Goal: Book appointment/travel/reservation

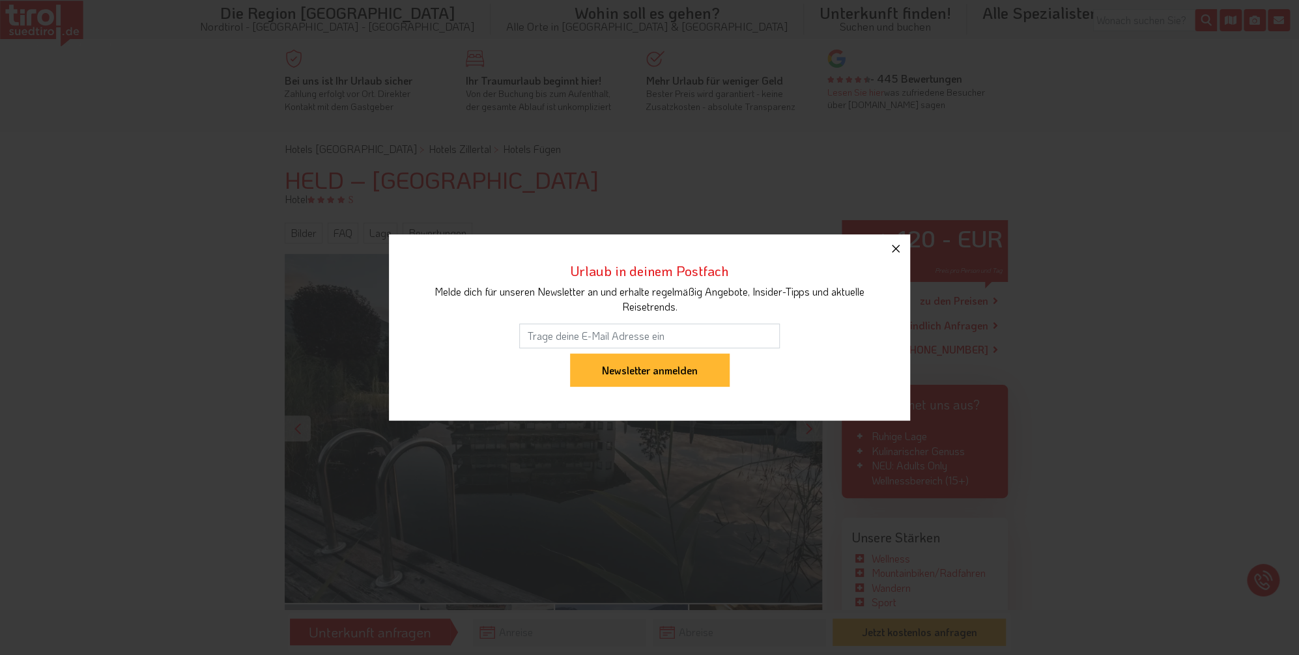
click at [858, 249] on icon "button" at bounding box center [896, 249] width 16 height 16
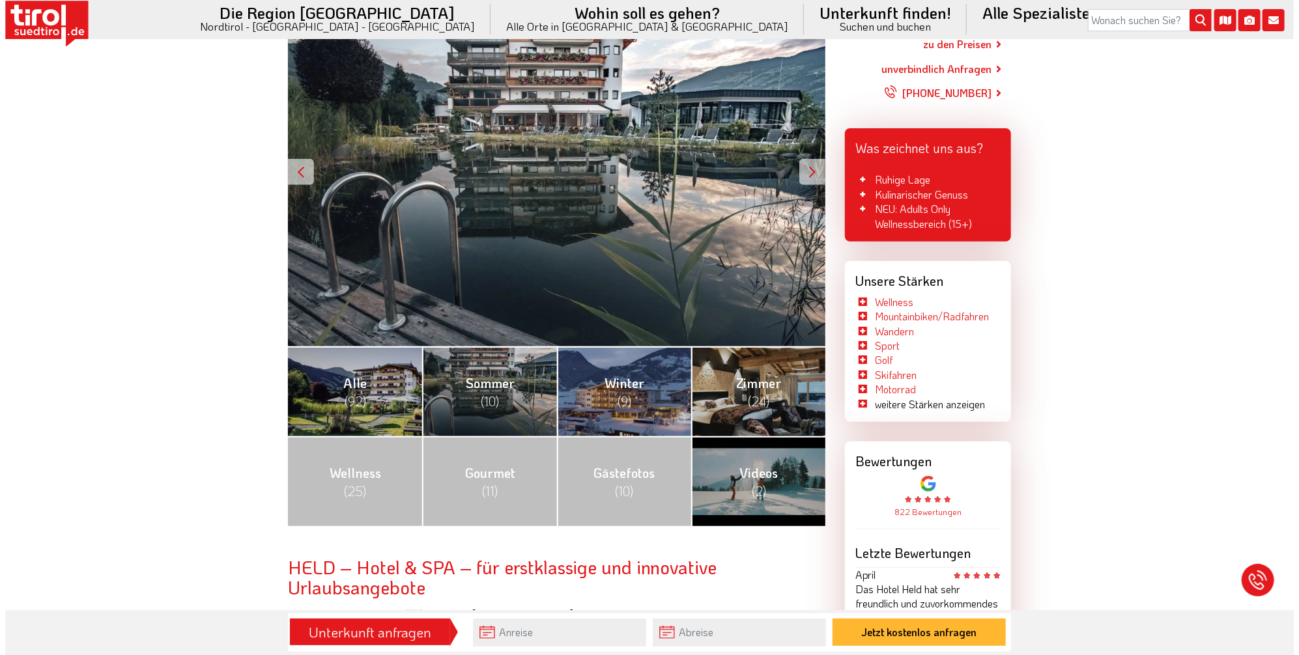
scroll to position [391, 0]
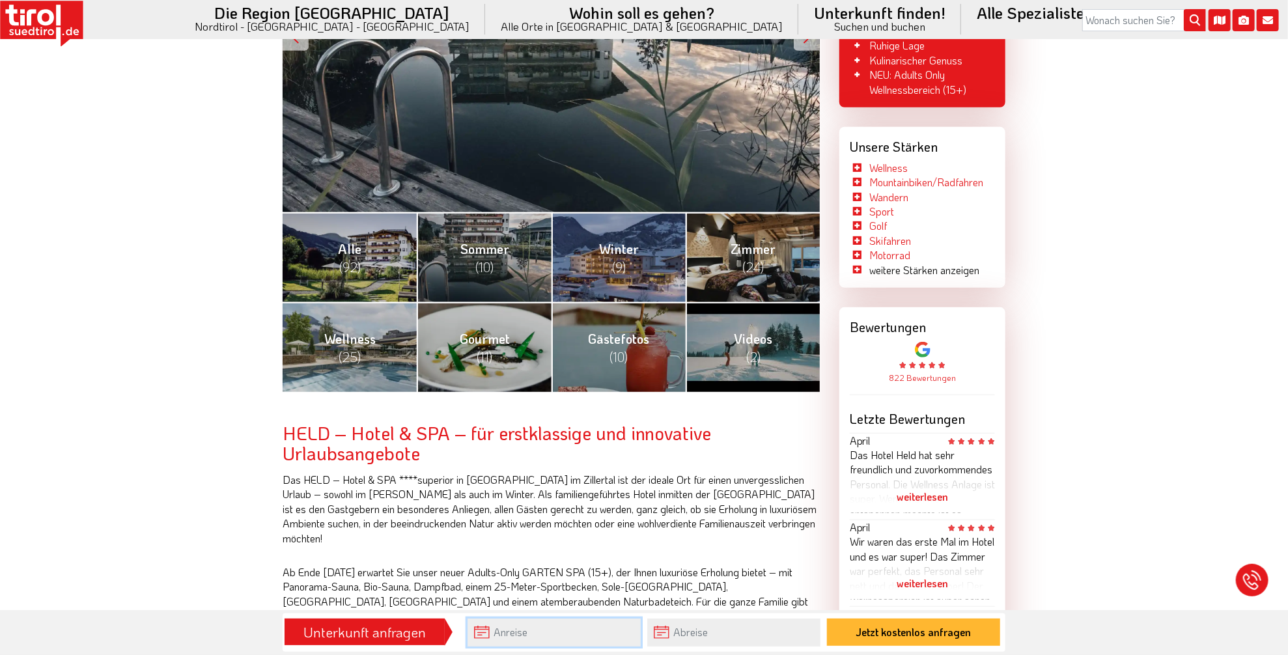
click at [529, 436] on input "text" at bounding box center [554, 633] width 173 height 28
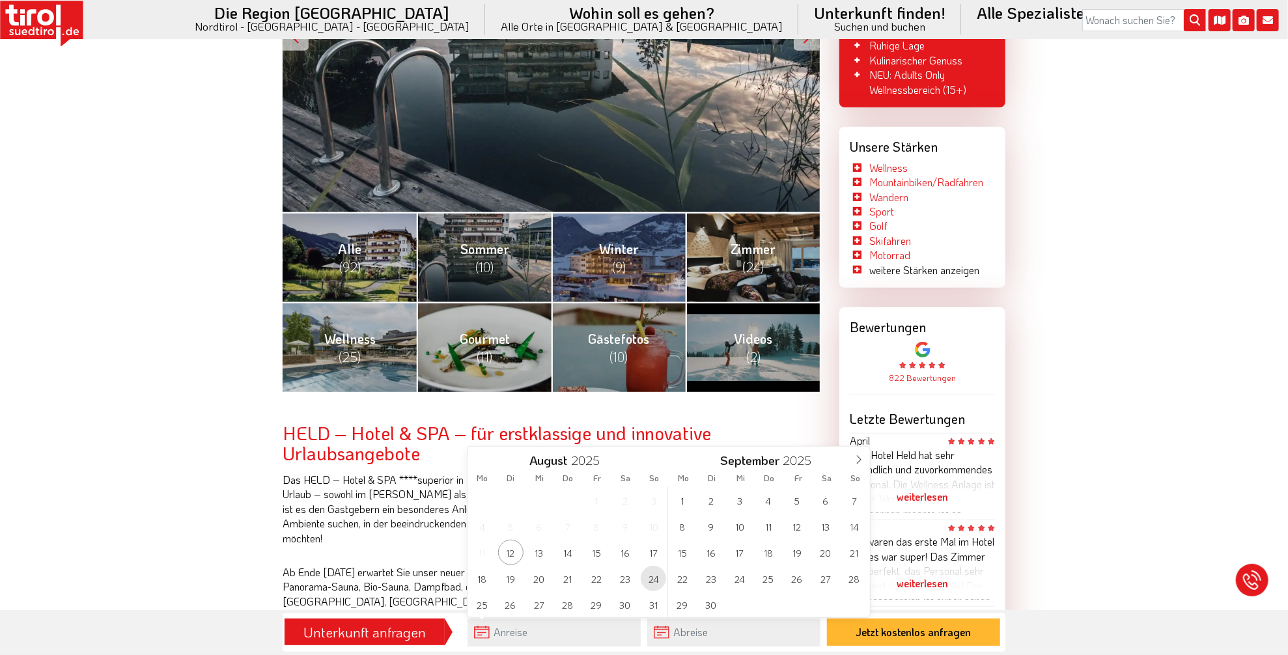
click at [656, 436] on span "24" at bounding box center [653, 578] width 25 height 25
click at [561, 436] on span "28" at bounding box center [567, 604] width 25 height 25
type input "[DATE]"
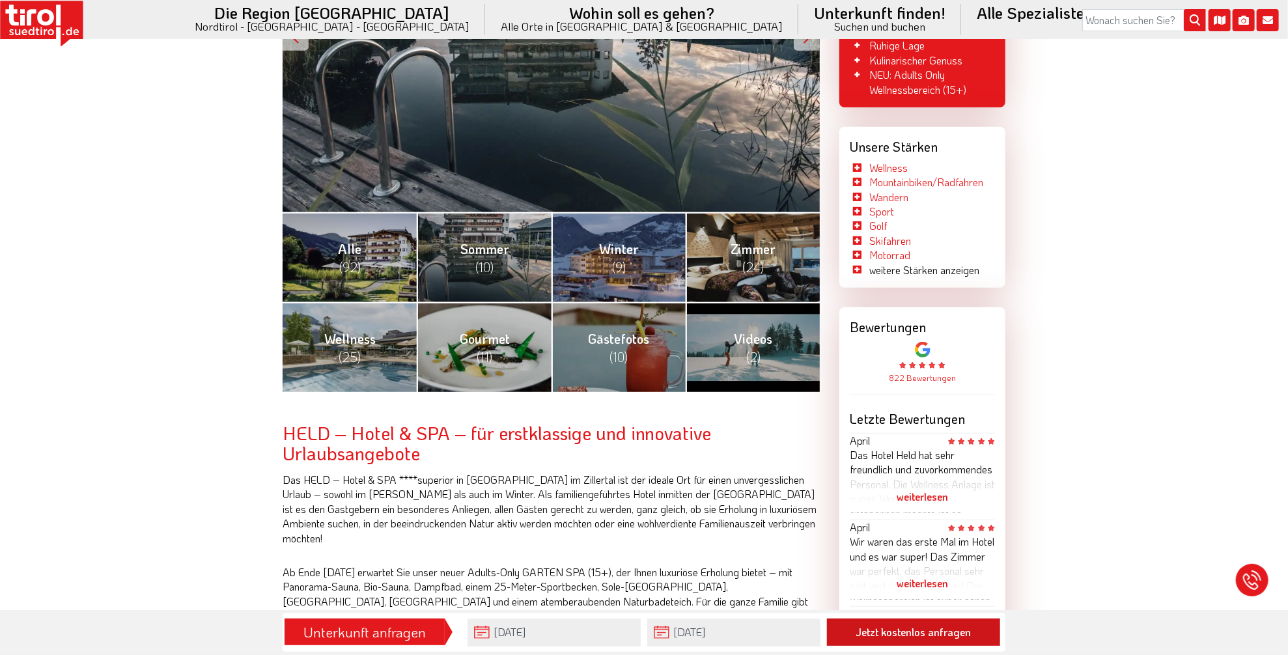
click at [858, 436] on button "Jetzt kostenlos anfragen" at bounding box center [913, 632] width 173 height 27
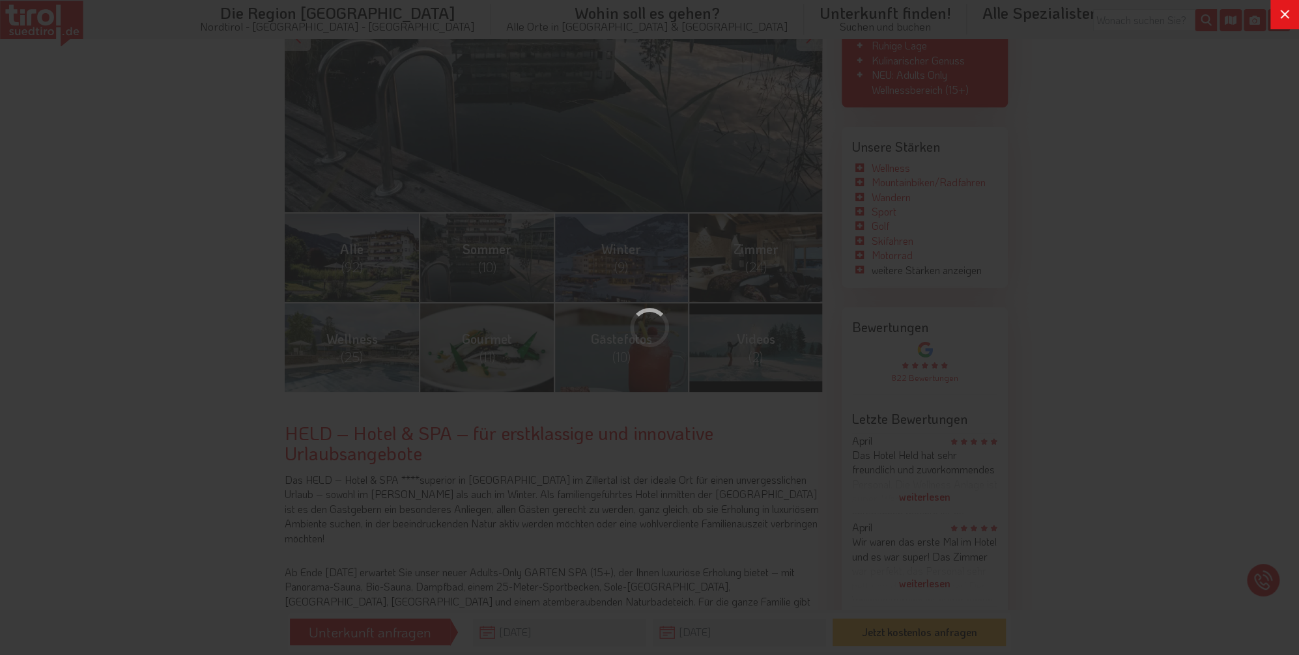
scroll to position [0, 0]
type input "[DATE]"
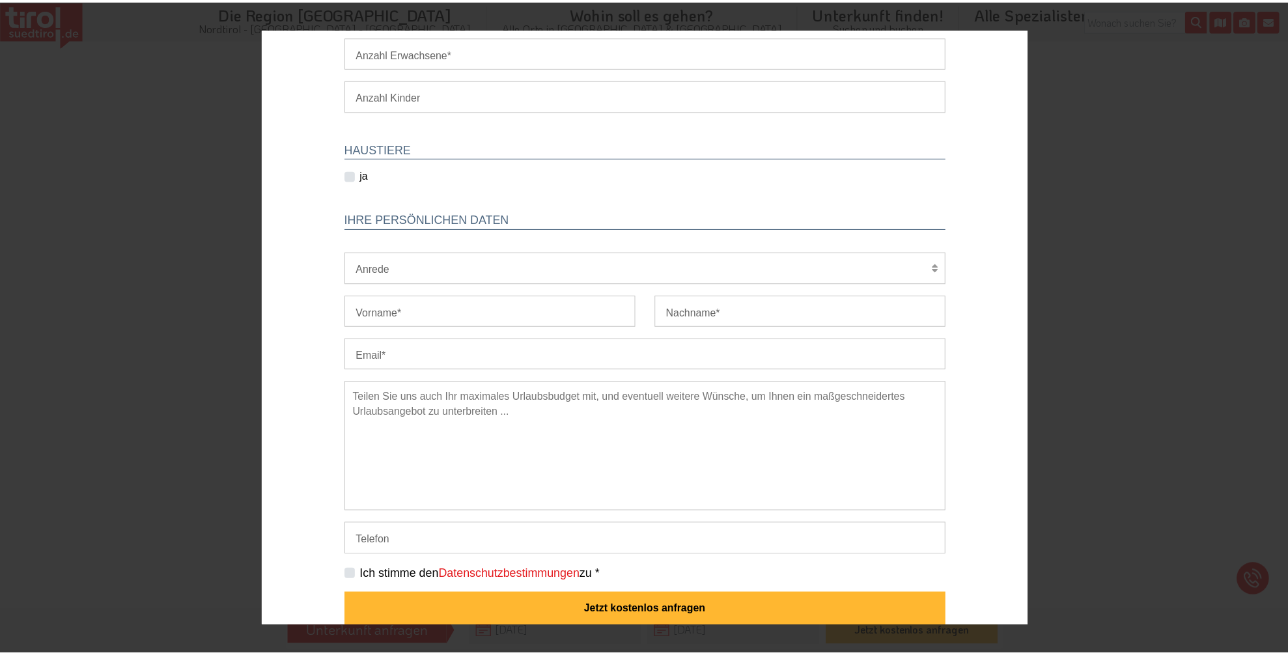
scroll to position [151, 0]
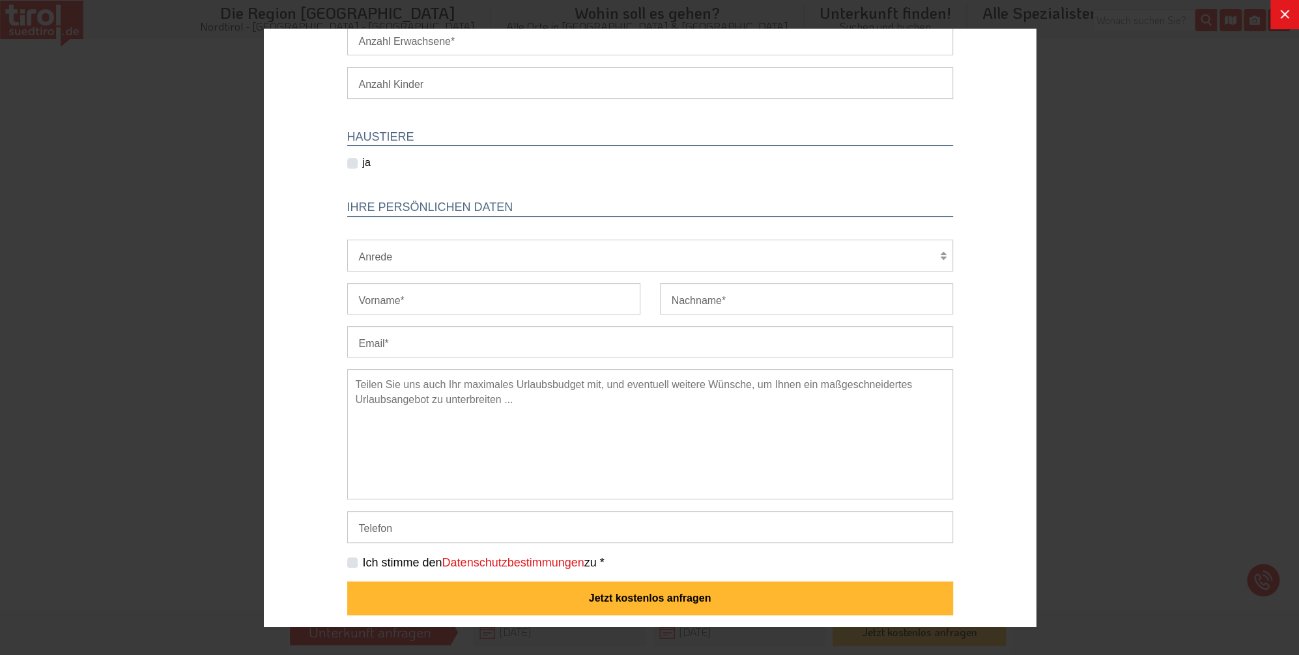
click at [858, 316] on div at bounding box center [649, 327] width 1299 height 655
click at [858, 14] on icon at bounding box center [1284, 15] width 16 height 16
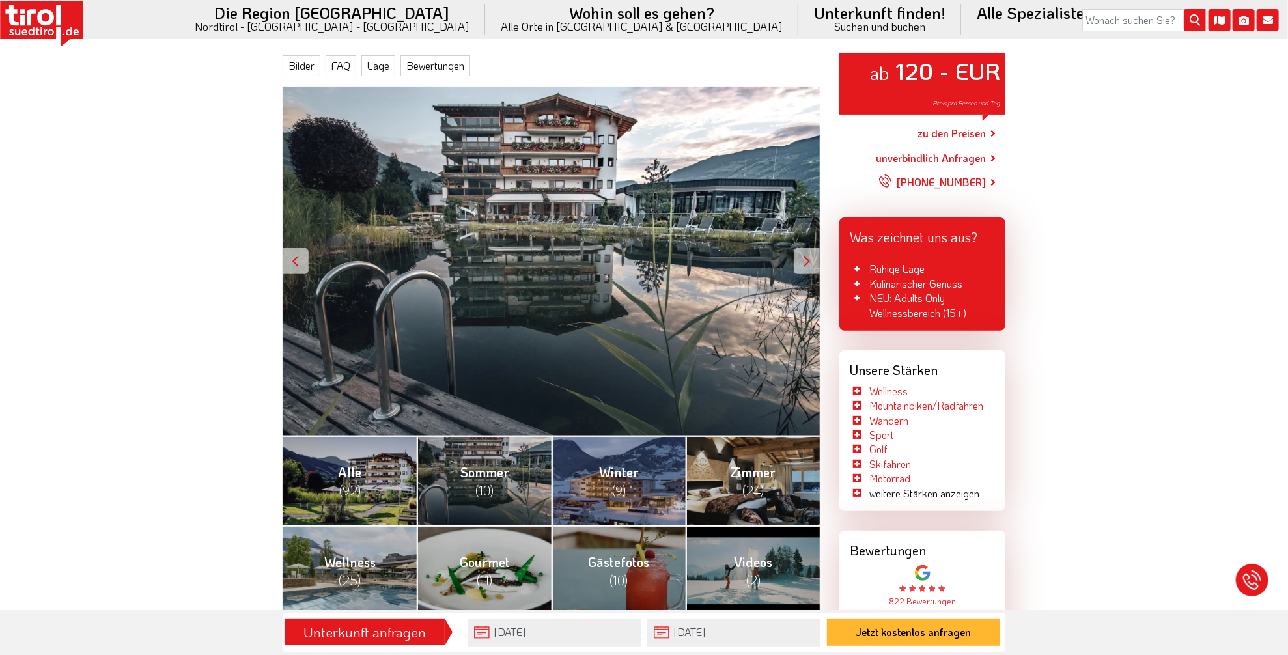
scroll to position [65, 0]
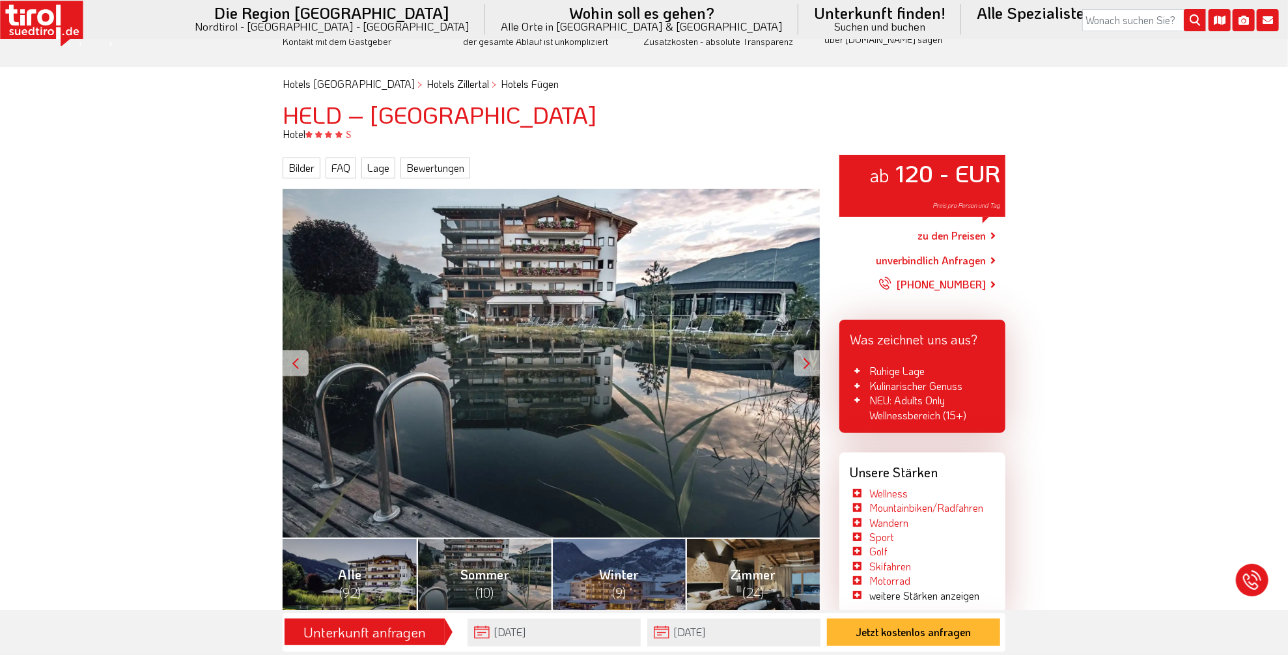
click at [858, 236] on link "zu den Preisen" at bounding box center [952, 235] width 68 height 33
